Goal: Transaction & Acquisition: Subscribe to service/newsletter

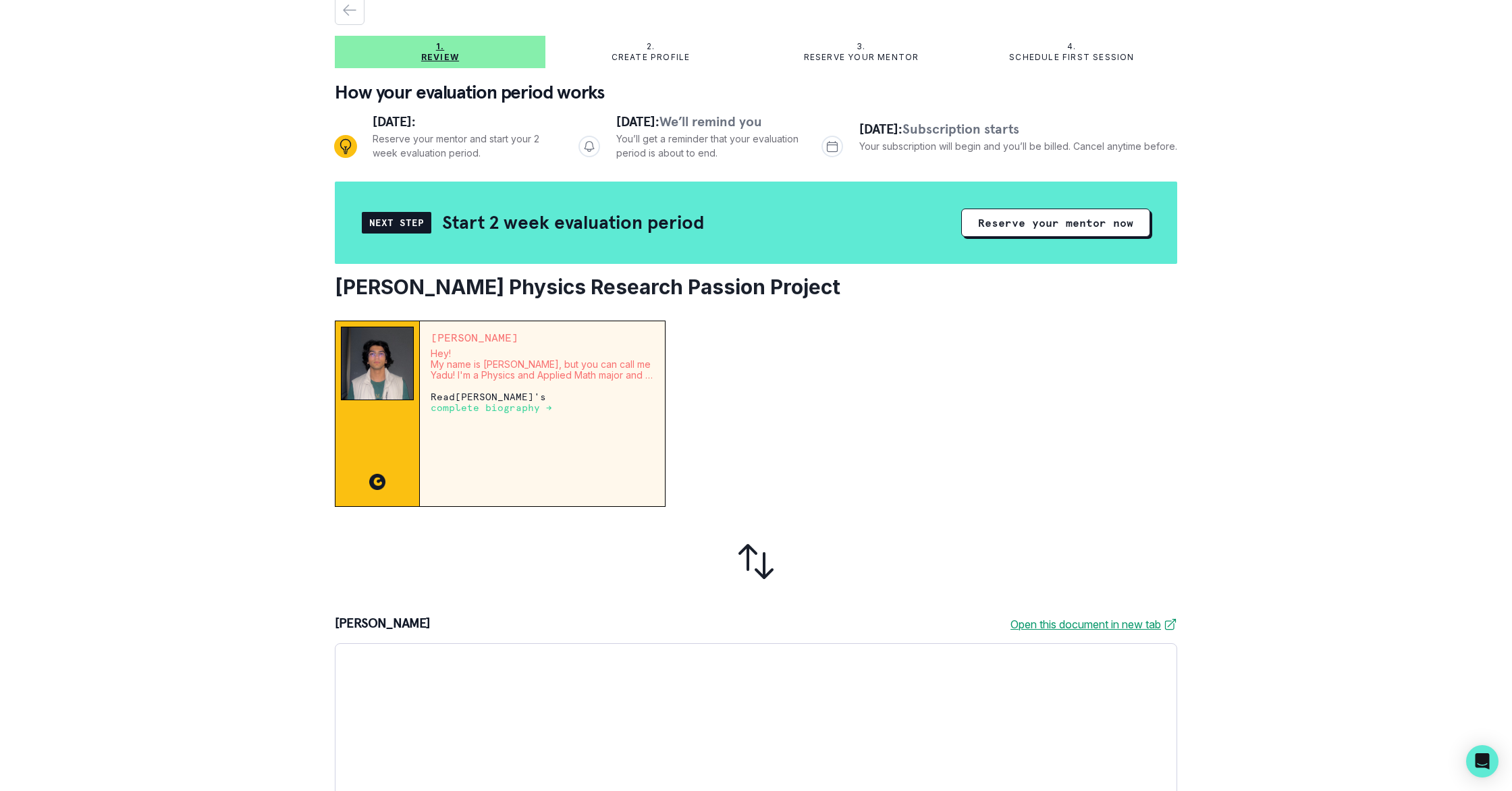
scroll to position [52, 0]
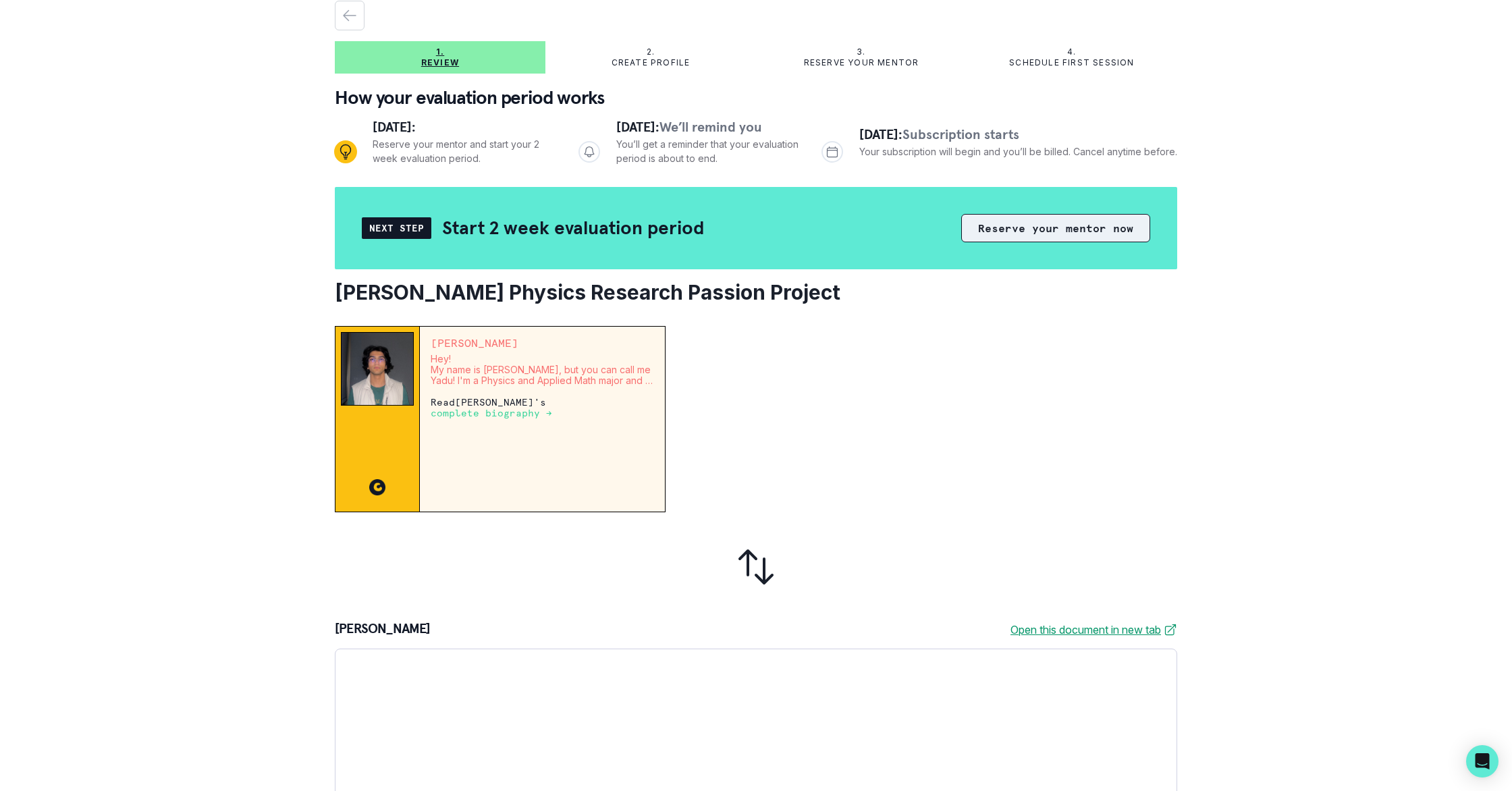
click at [983, 230] on button "Reserve your mentor now" at bounding box center [1055, 228] width 189 height 28
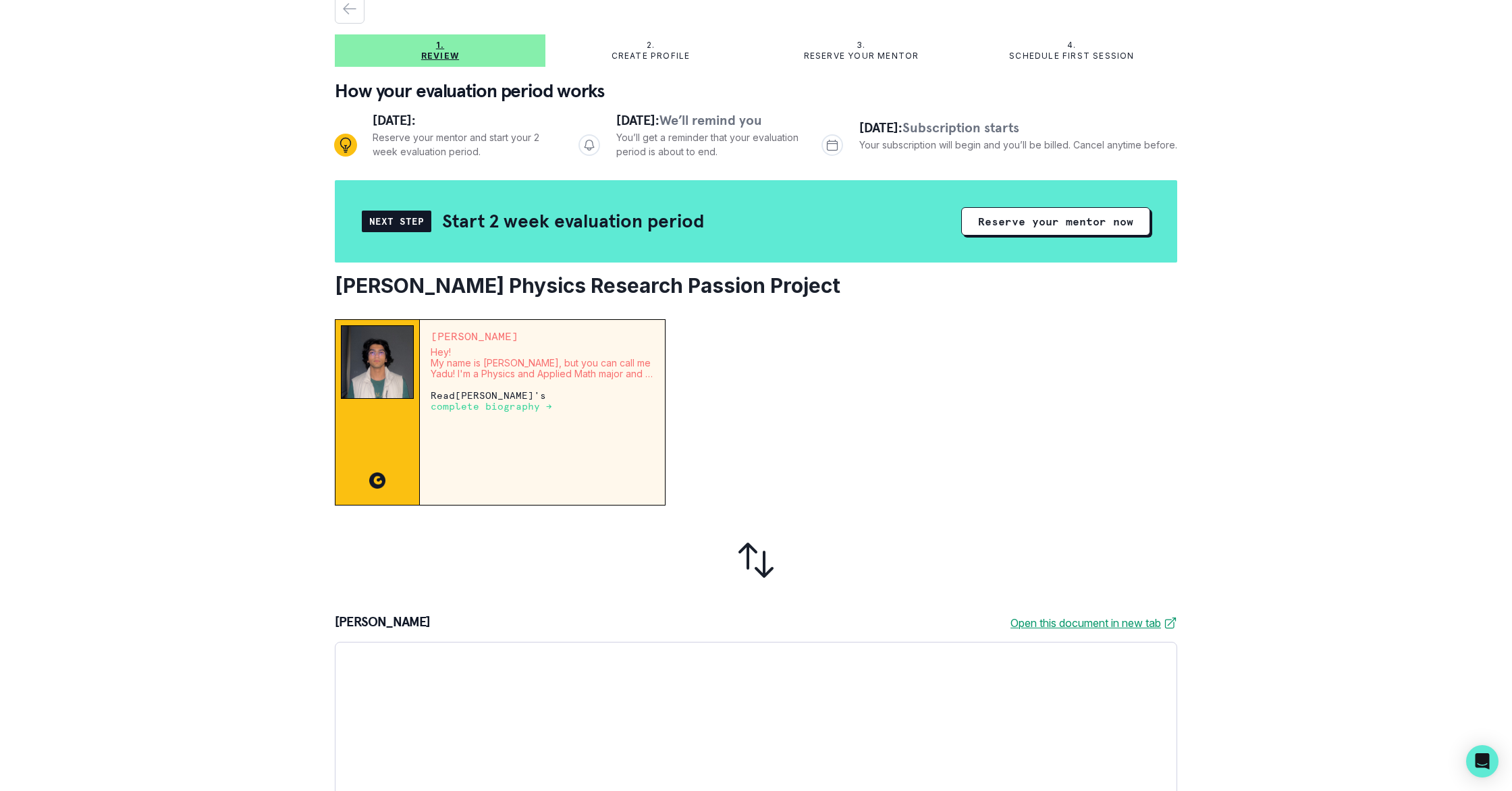
scroll to position [0, 0]
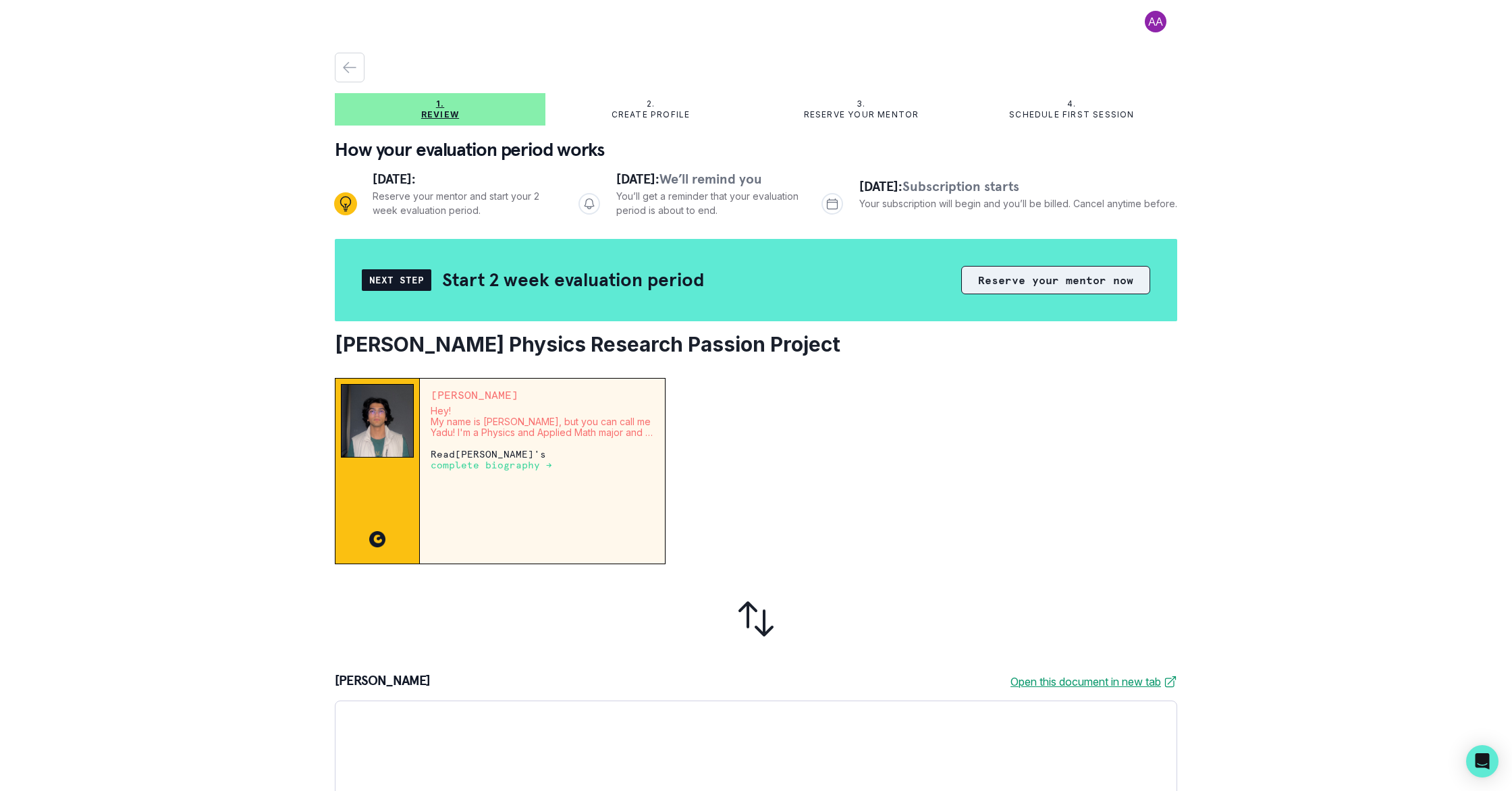
click at [983, 277] on button "Reserve your mentor now" at bounding box center [1055, 280] width 189 height 28
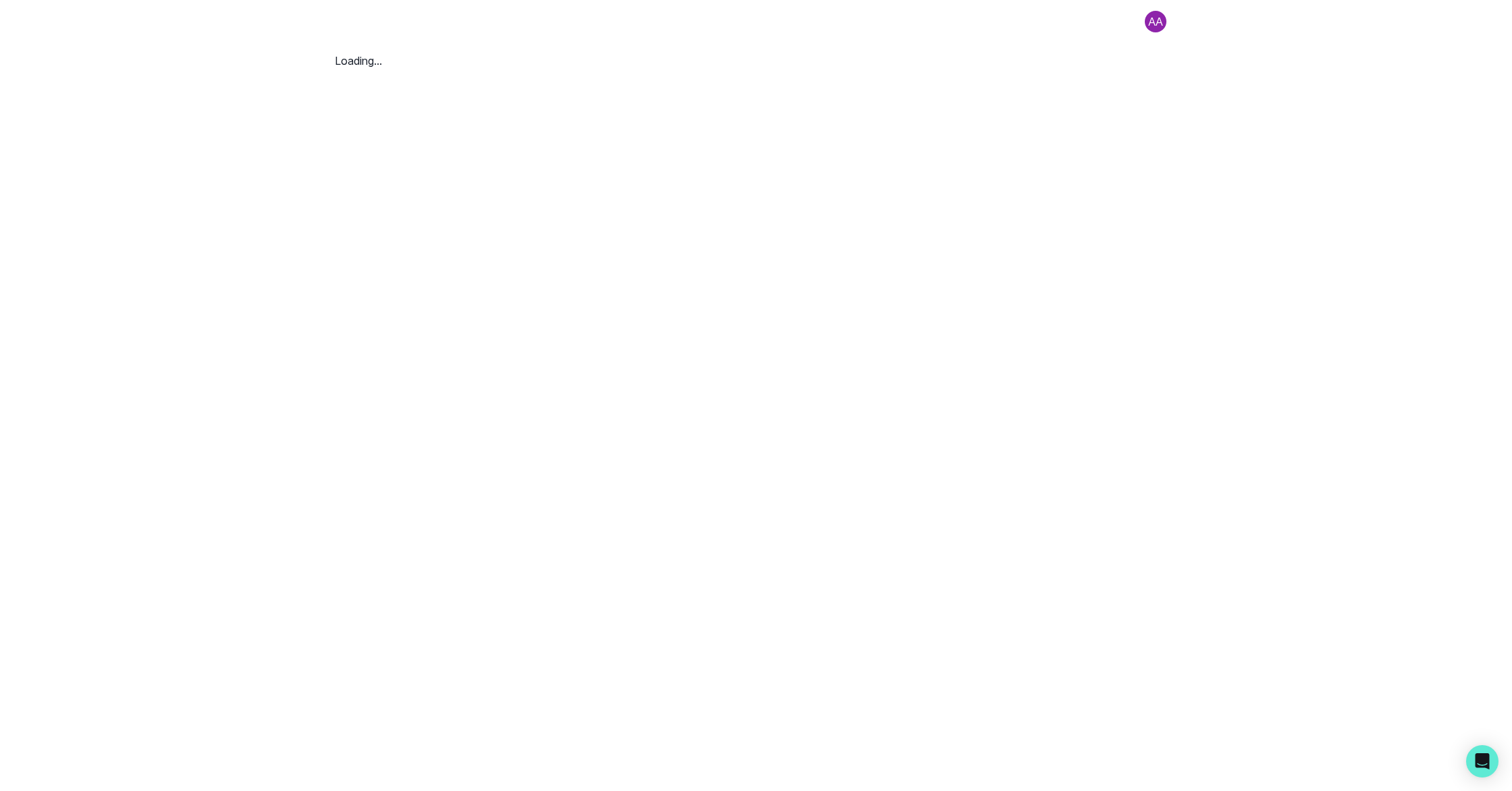
click at [650, 110] on main "Loading..." at bounding box center [756, 395] width 864 height 791
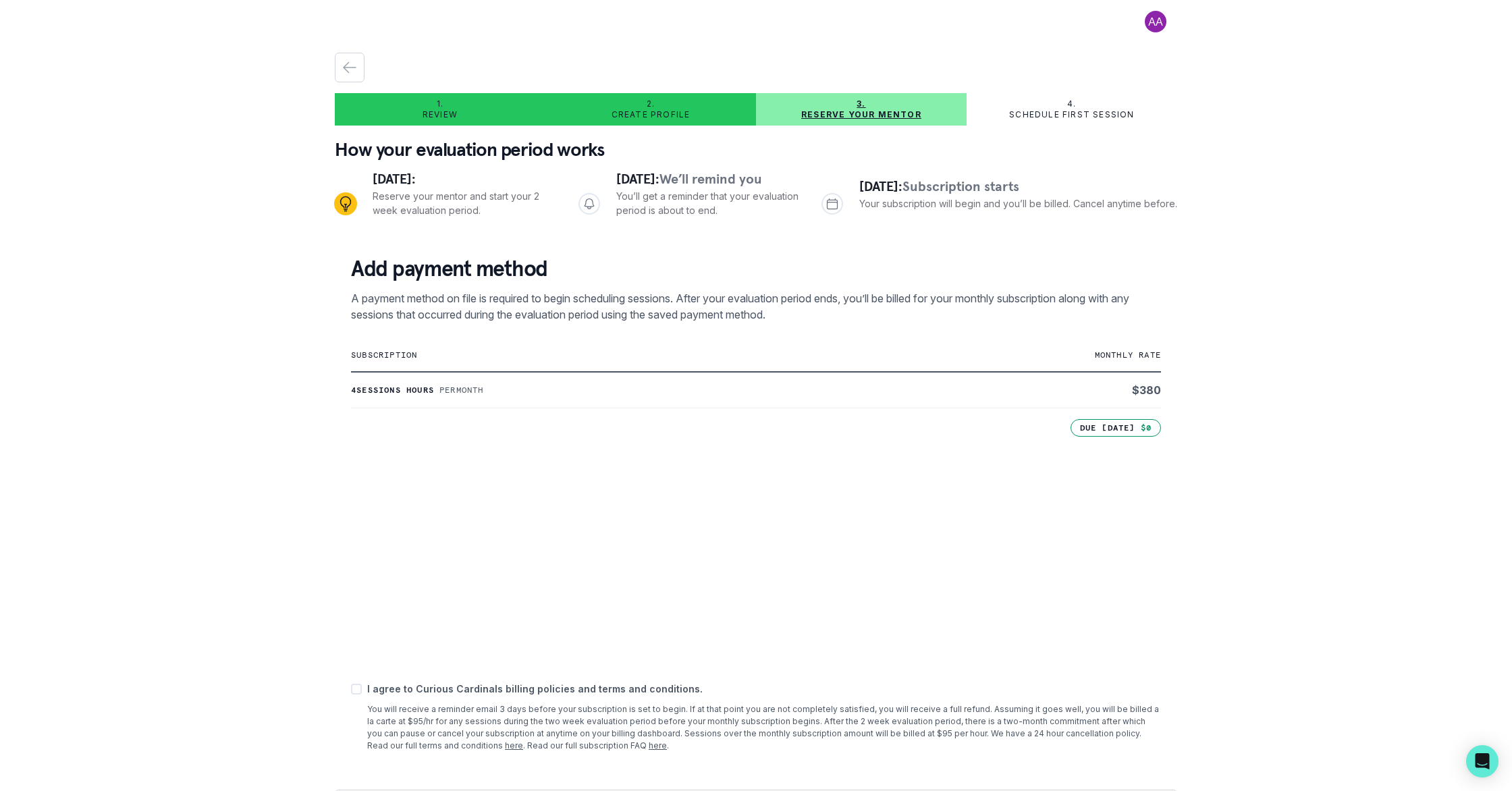
scroll to position [46, 0]
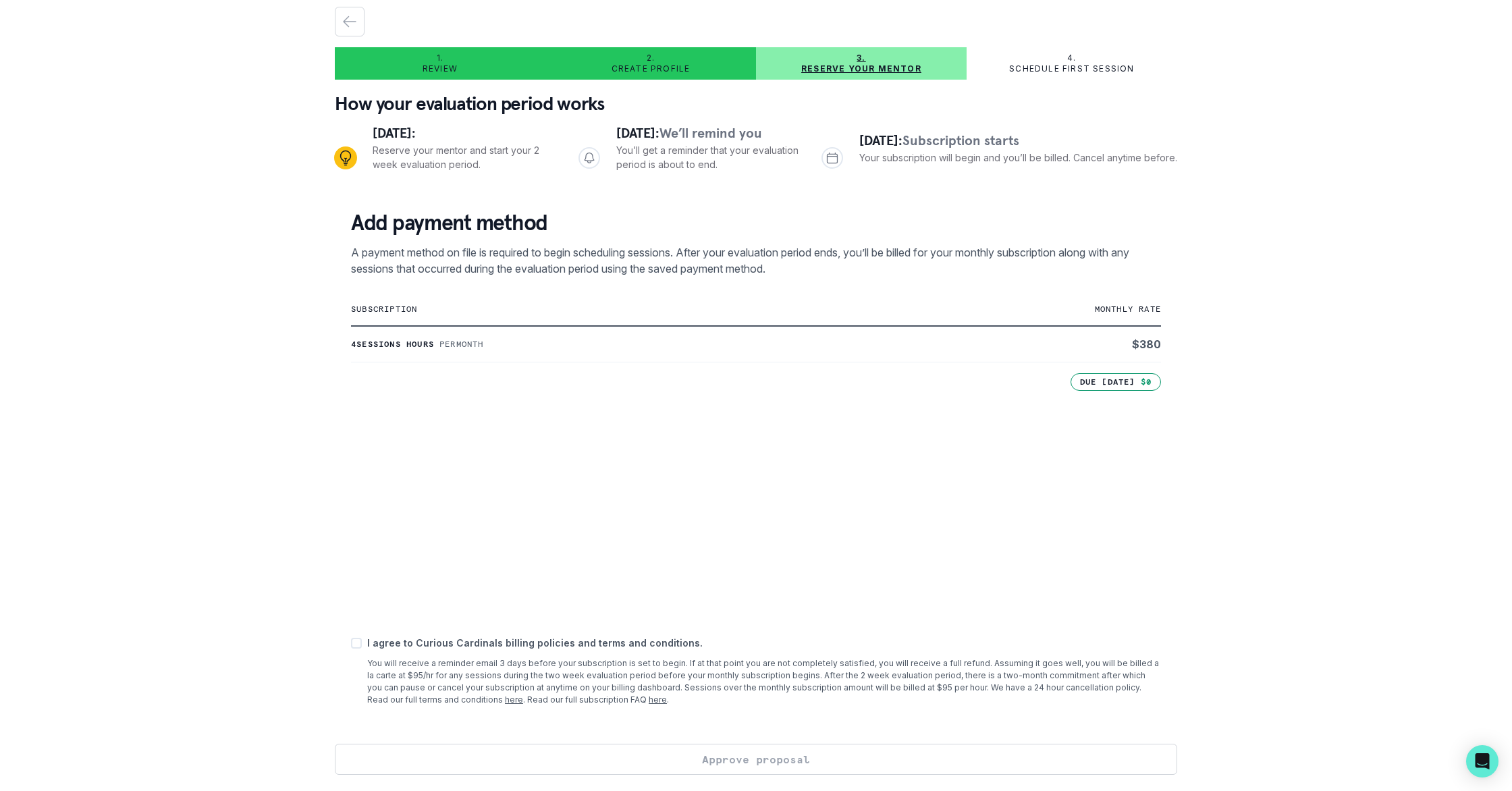
click at [1055, 639] on p "I agree to Curious Cardinals billing policies and terms and conditions." at bounding box center [764, 643] width 794 height 15
